Goal: Complete application form: Complete application form

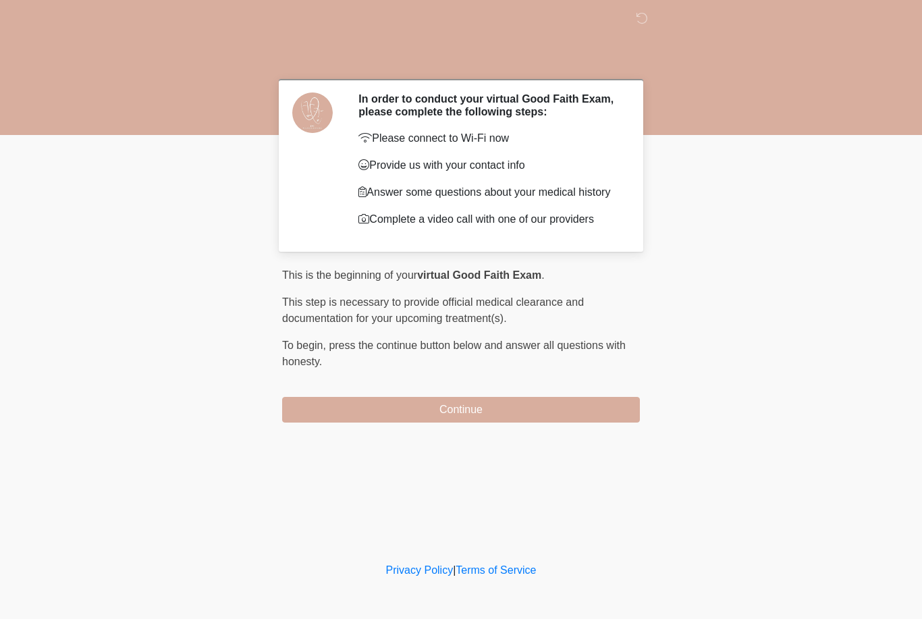
click at [512, 403] on button "Continue" at bounding box center [461, 410] width 358 height 26
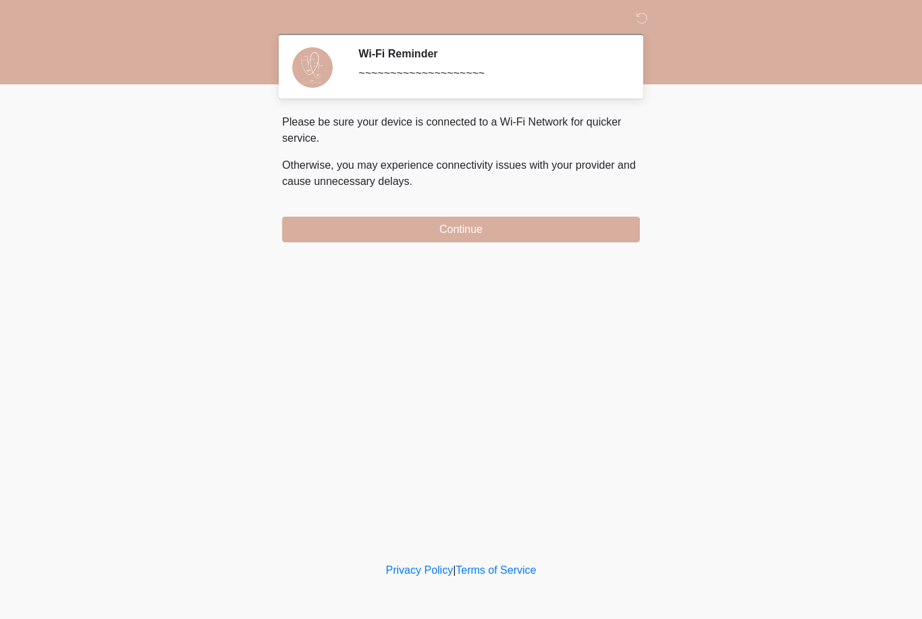
click at [509, 236] on button "Continue" at bounding box center [461, 230] width 358 height 26
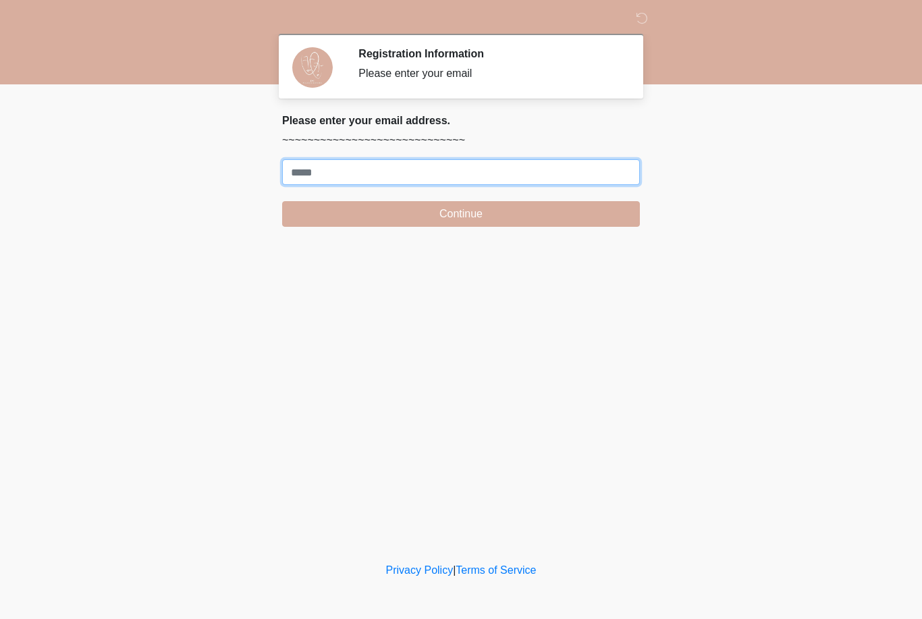
click at [334, 164] on input "Where should we email your treatment plan?" at bounding box center [461, 172] width 358 height 26
type input "**********"
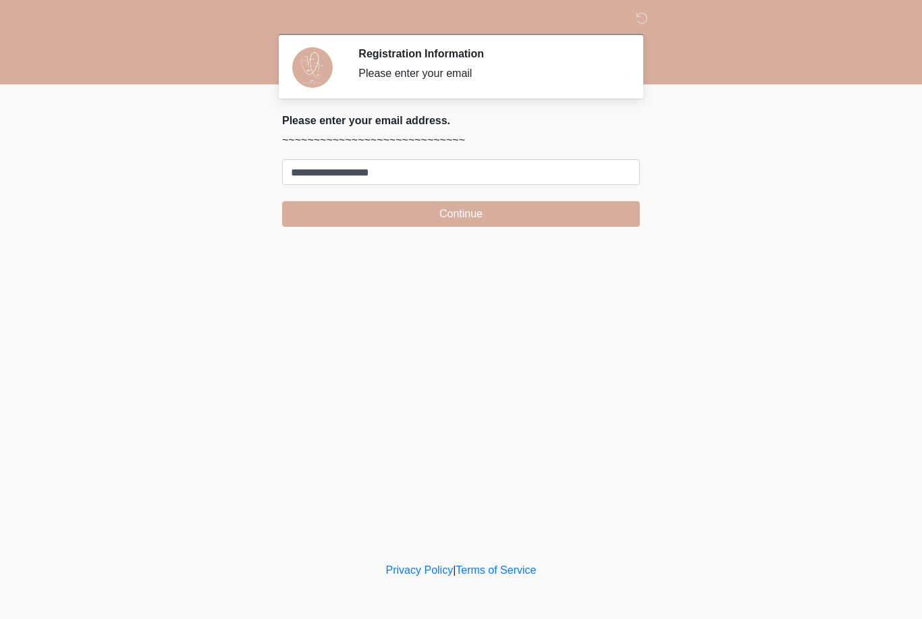
click at [461, 213] on button "Continue" at bounding box center [461, 214] width 358 height 26
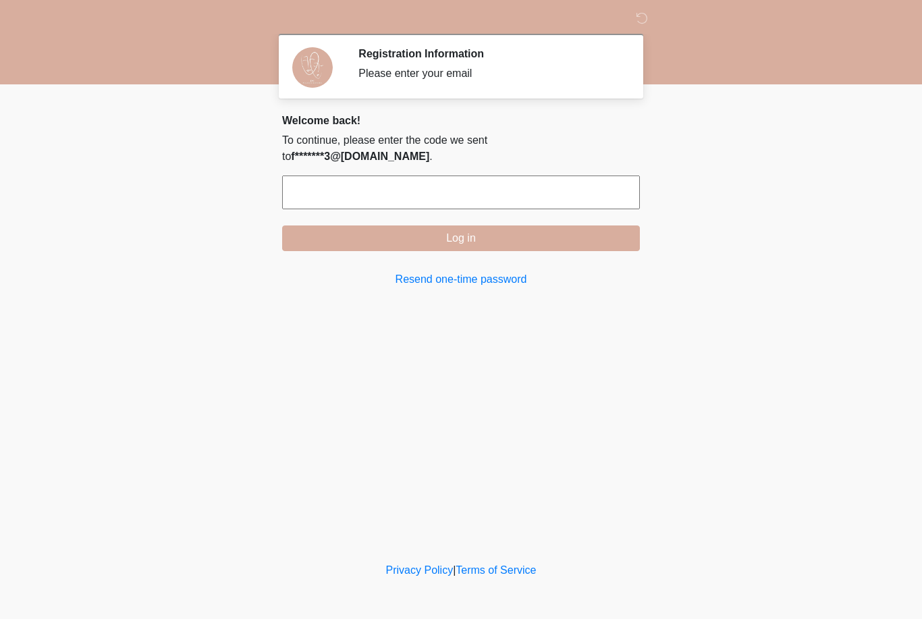
click at [522, 175] on input "text" at bounding box center [461, 192] width 358 height 34
type input "******"
click at [514, 225] on button "Log in" at bounding box center [461, 238] width 358 height 26
click at [574, 229] on button "Log in" at bounding box center [461, 238] width 358 height 26
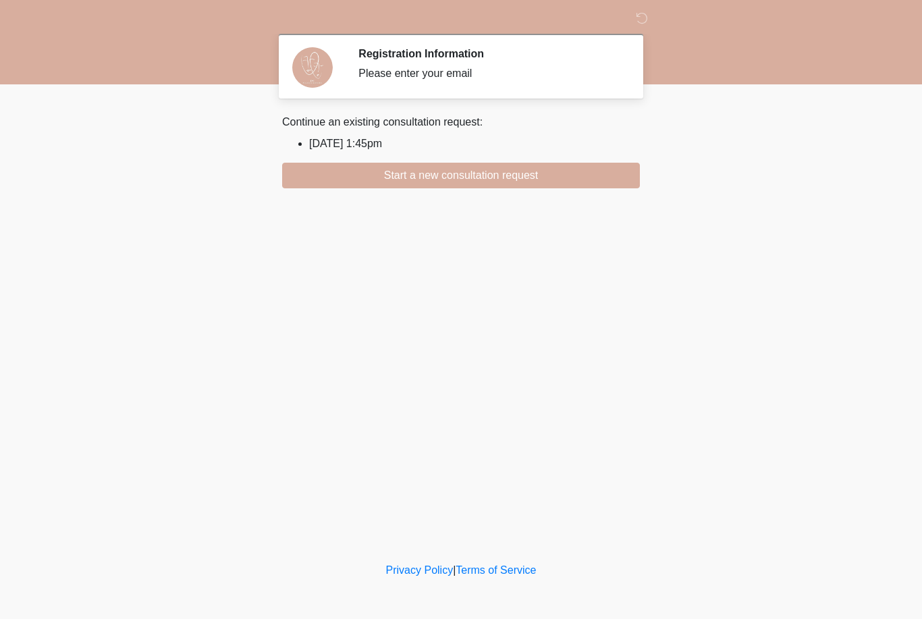
click at [362, 145] on li "[DATE] 1:45pm" at bounding box center [474, 144] width 331 height 16
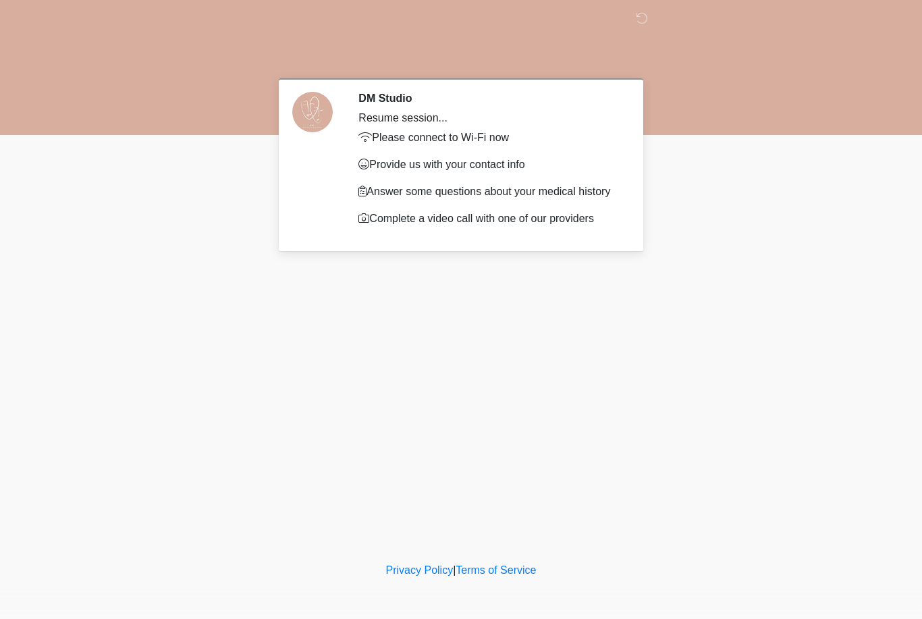
click at [510, 78] on section "DM Studio Resume session... Please connect to Wi-Fi now Provide us with your co…" at bounding box center [461, 164] width 364 height 173
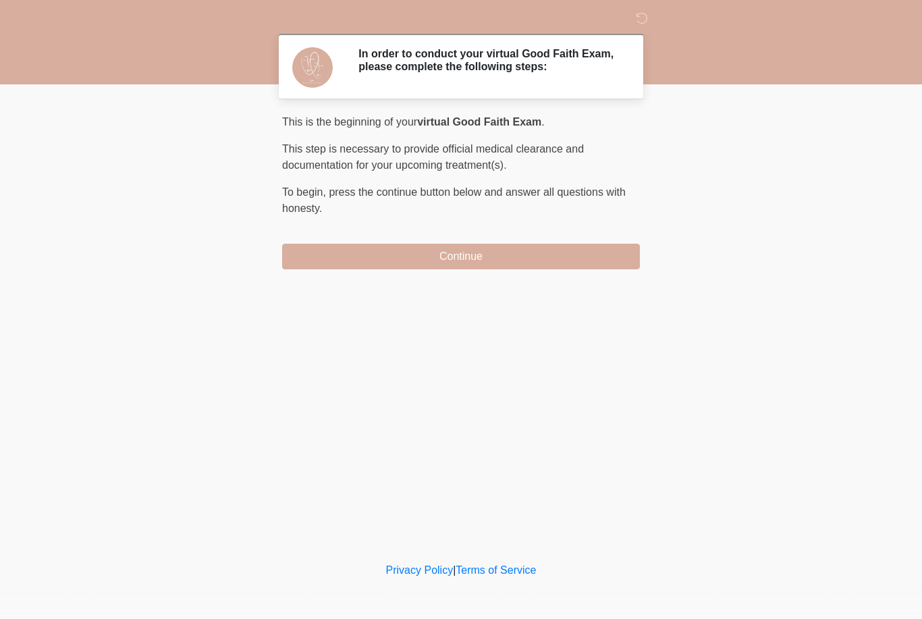
click at [491, 258] on button "Continue" at bounding box center [461, 257] width 358 height 26
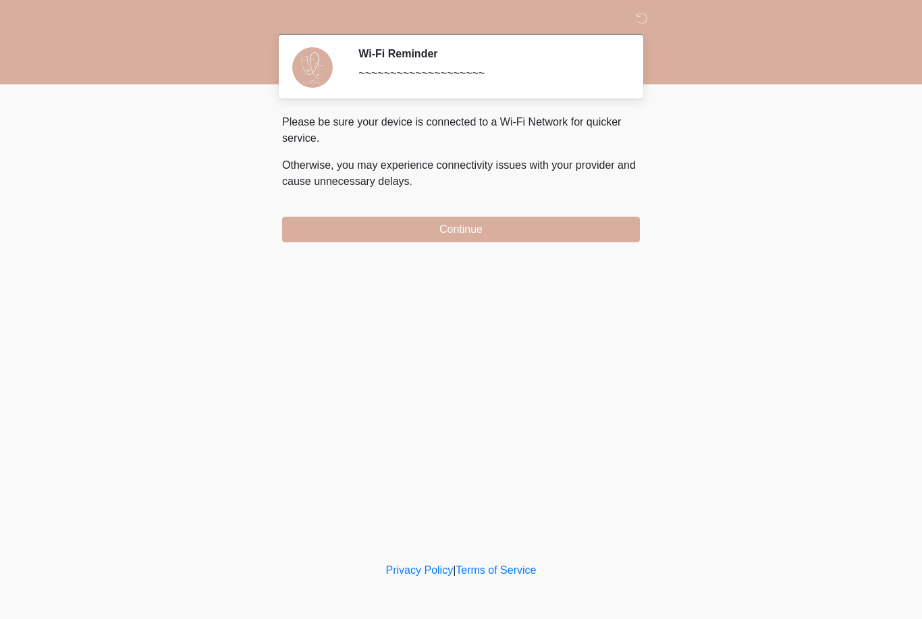
click at [518, 230] on button "Continue" at bounding box center [461, 230] width 358 height 26
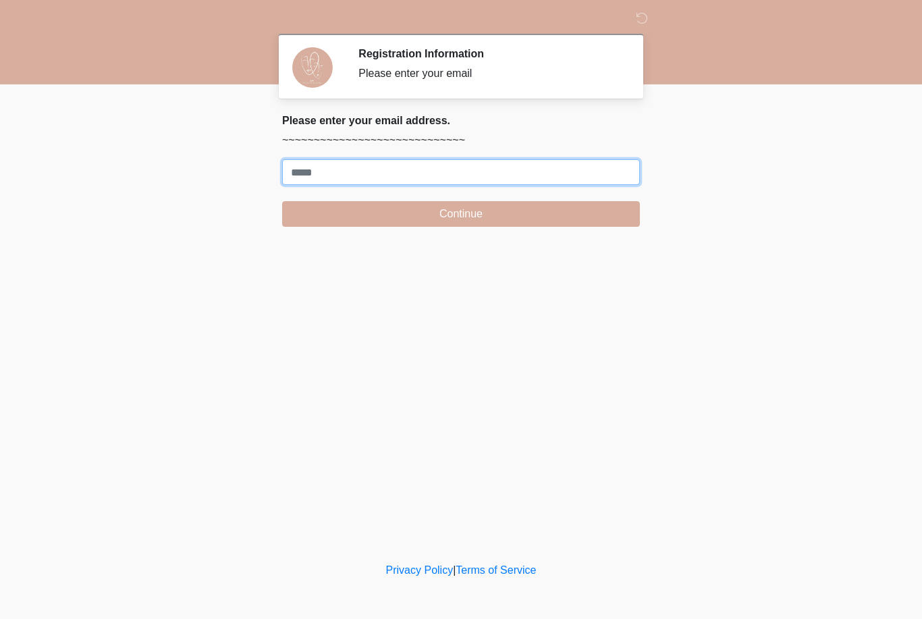
click at [503, 165] on input "Where should we email your treatment plan?" at bounding box center [461, 172] width 358 height 26
click at [357, 265] on div "‎ ‎ Registration Information Please enter your email Please connect to Wi-Fi no…" at bounding box center [460, 279] width 405 height 532
click at [375, 175] on input "*********" at bounding box center [461, 172] width 358 height 26
type input "**********"
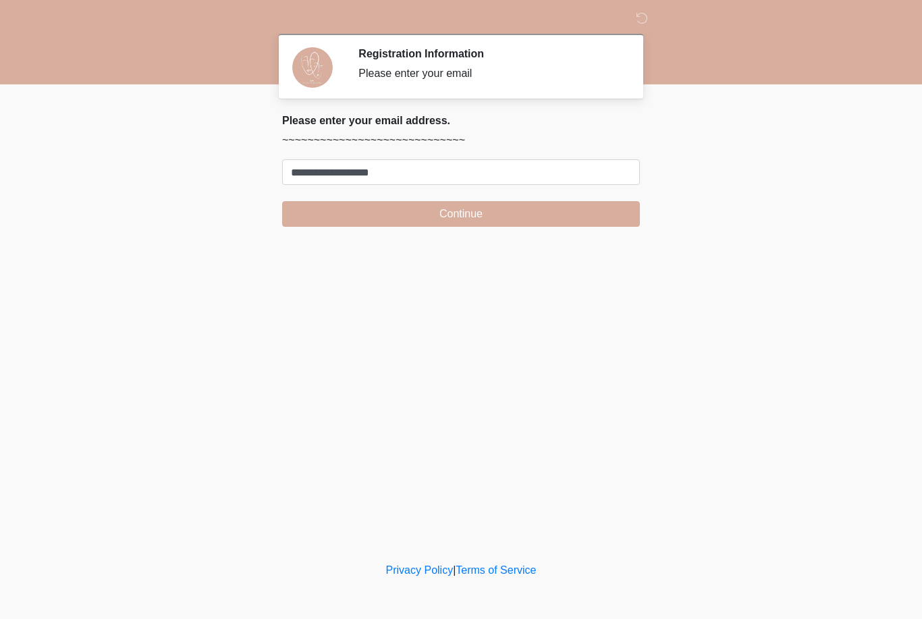
click at [478, 220] on button "Continue" at bounding box center [461, 214] width 358 height 26
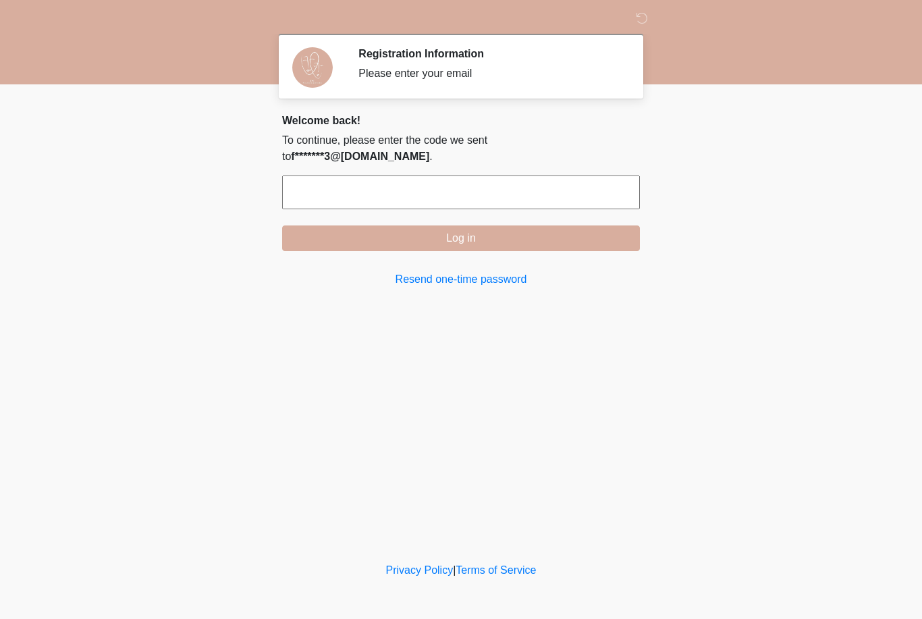
click at [449, 177] on input "text" at bounding box center [461, 192] width 358 height 34
type input "******"
click at [589, 225] on button "Log in" at bounding box center [461, 238] width 358 height 26
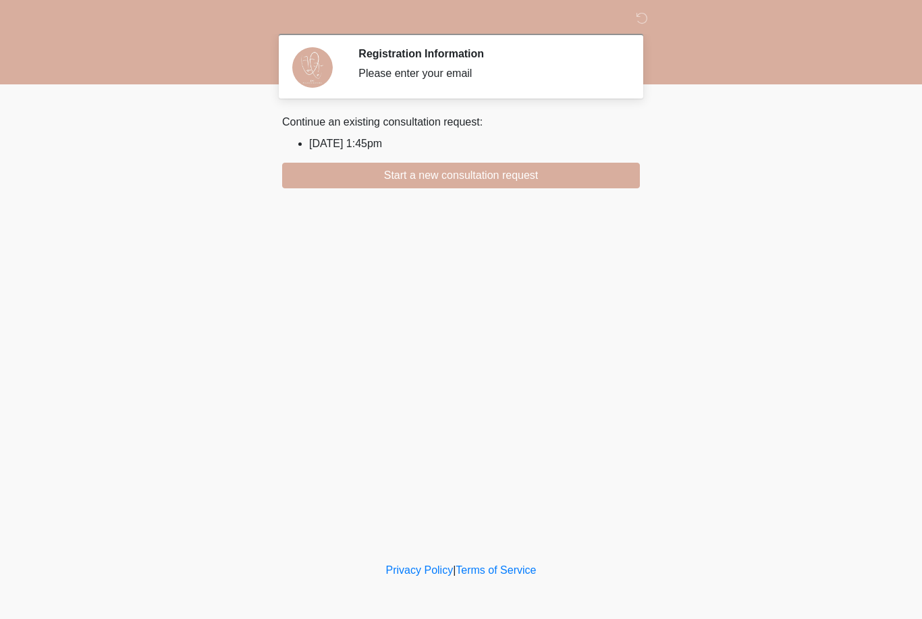
click at [484, 173] on button "Start a new consultation request" at bounding box center [461, 176] width 358 height 26
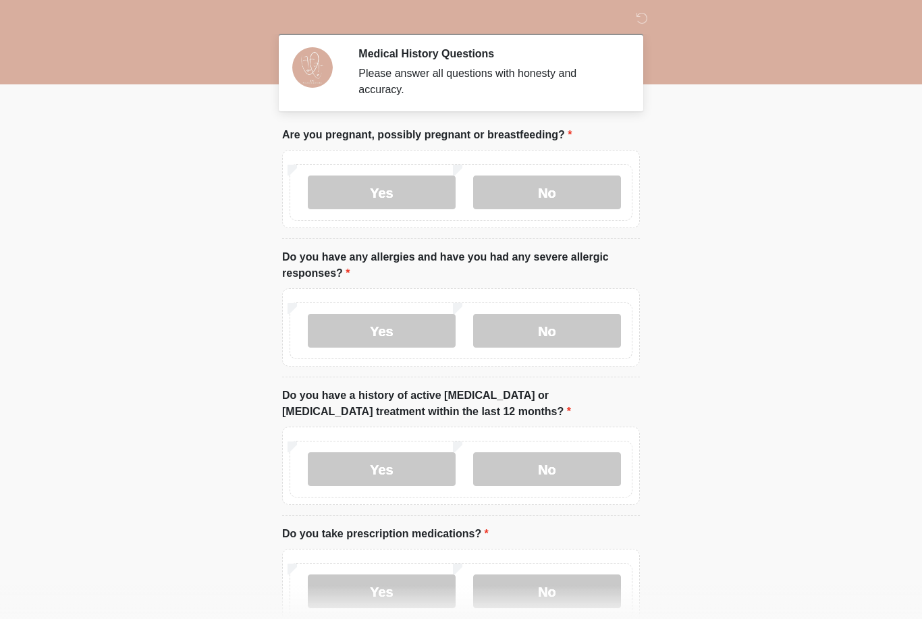
click at [570, 192] on label "No" at bounding box center [547, 192] width 148 height 34
click at [559, 321] on label "No" at bounding box center [547, 331] width 148 height 34
click at [574, 470] on label "No" at bounding box center [547, 469] width 148 height 34
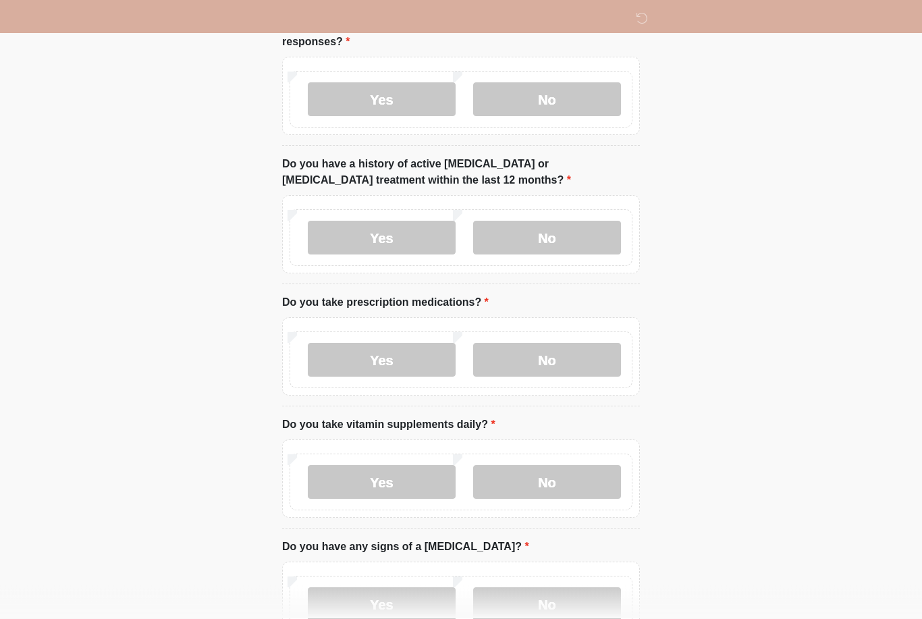
scroll to position [231, 0]
click at [569, 360] on label "No" at bounding box center [547, 360] width 148 height 34
click at [566, 483] on label "No" at bounding box center [547, 482] width 148 height 34
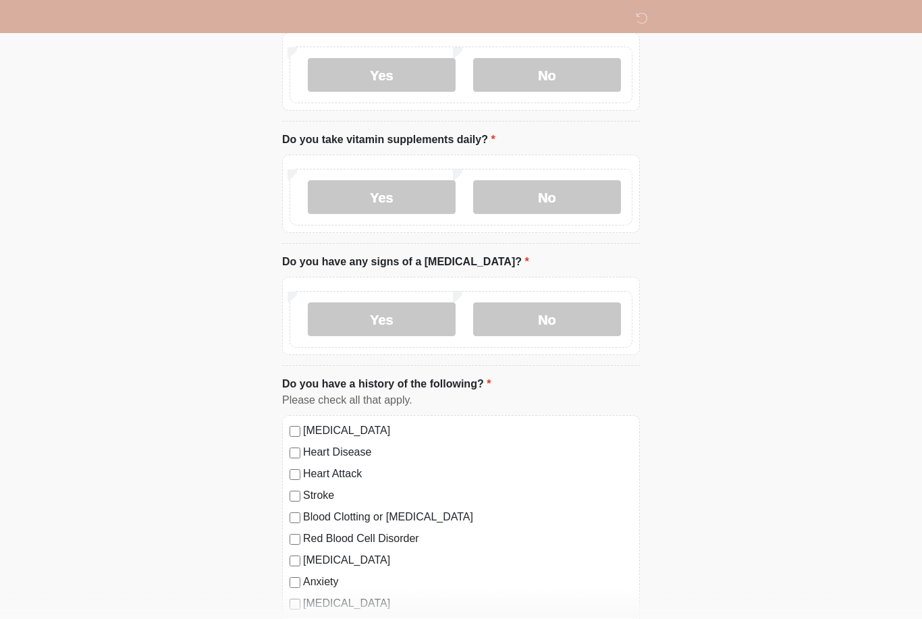
scroll to position [516, 0]
click at [566, 314] on label "No" at bounding box center [547, 319] width 148 height 34
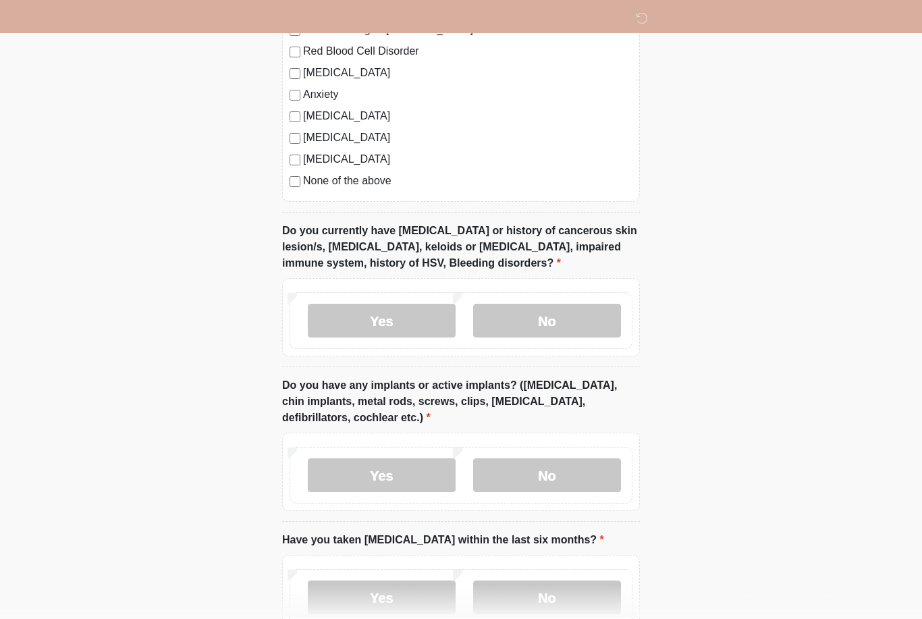
scroll to position [1004, 0]
click at [568, 320] on label "No" at bounding box center [547, 321] width 148 height 34
click at [565, 475] on label "No" at bounding box center [547, 475] width 148 height 34
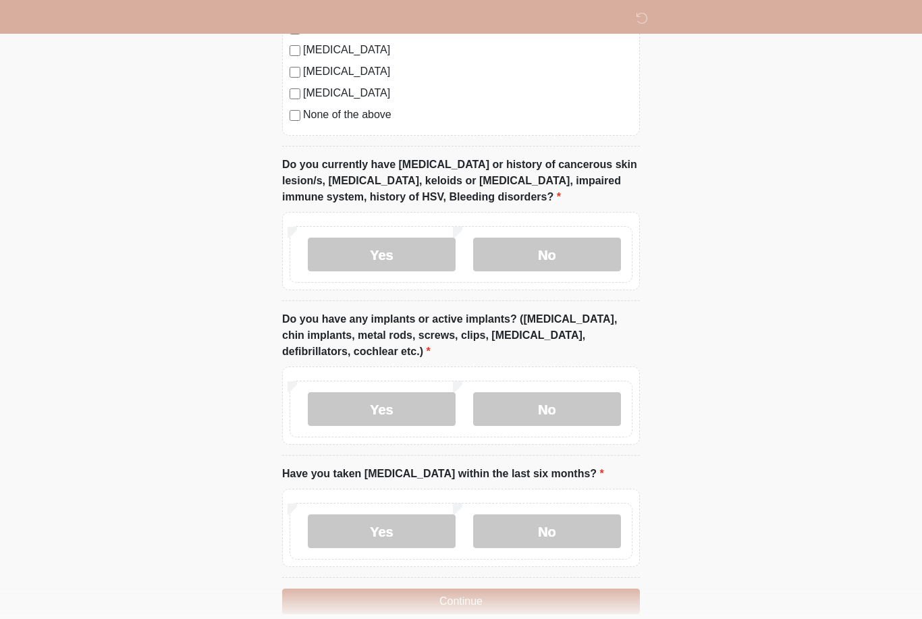
scroll to position [1091, 0]
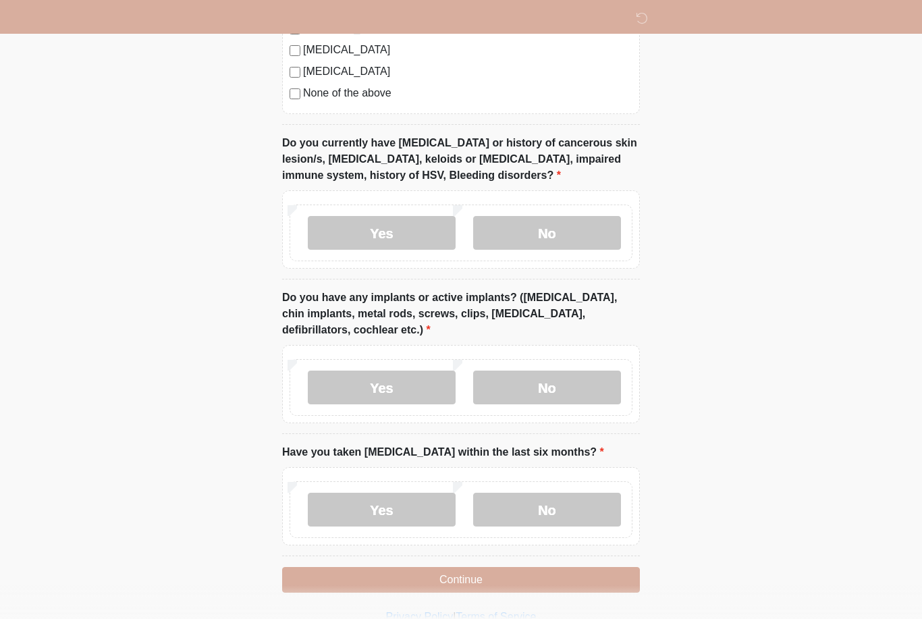
click at [564, 507] on label "No" at bounding box center [547, 510] width 148 height 34
click at [477, 573] on button "Continue" at bounding box center [461, 580] width 358 height 26
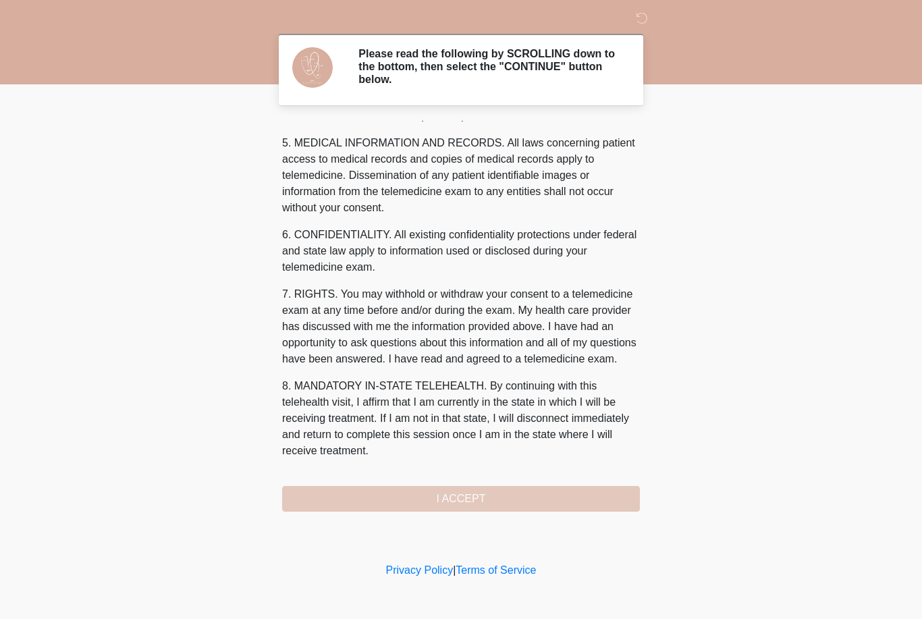
scroll to position [434, 0]
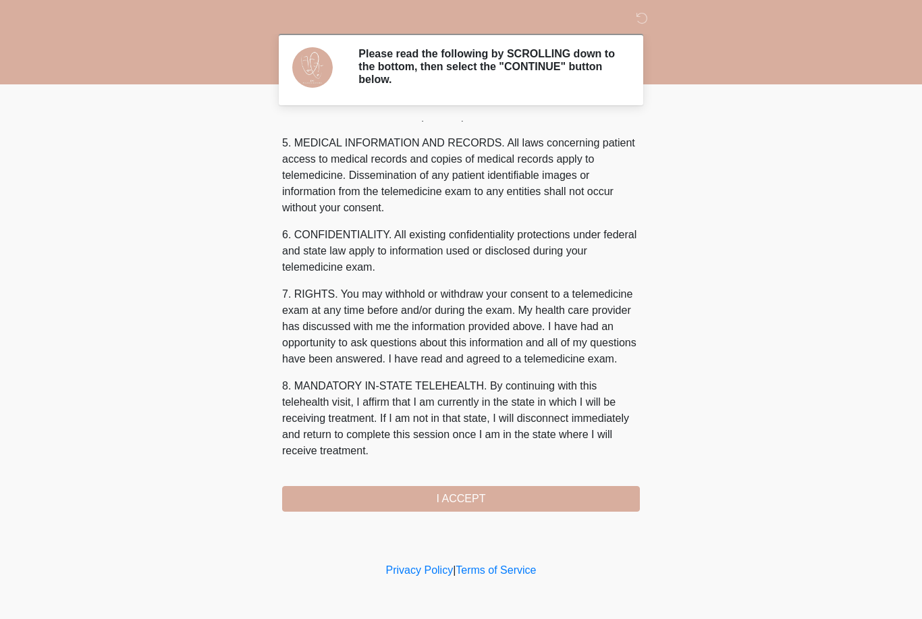
click at [419, 496] on button "I ACCEPT" at bounding box center [461, 499] width 358 height 26
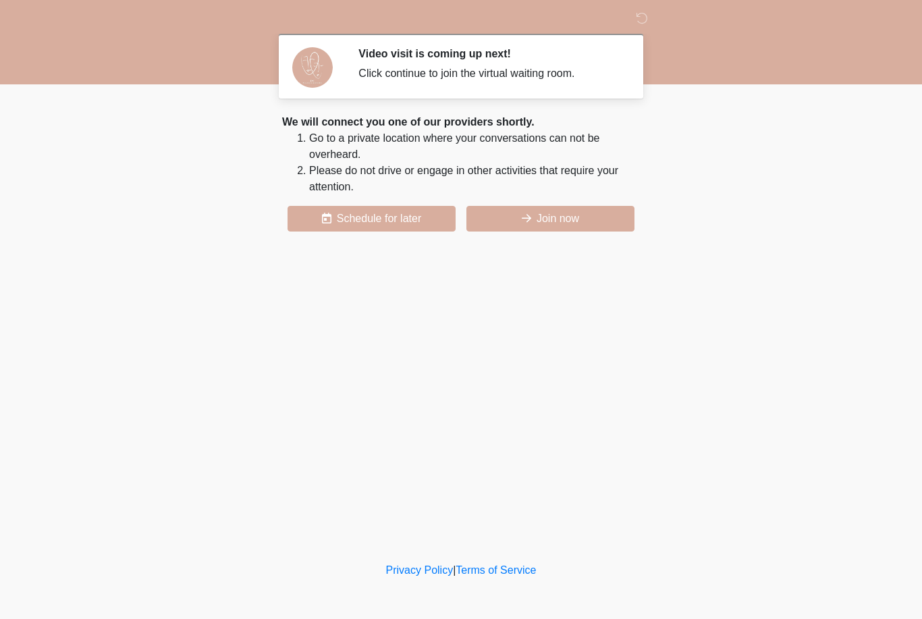
click at [569, 217] on button "Join now" at bounding box center [550, 219] width 168 height 26
